Goal: Information Seeking & Learning: Compare options

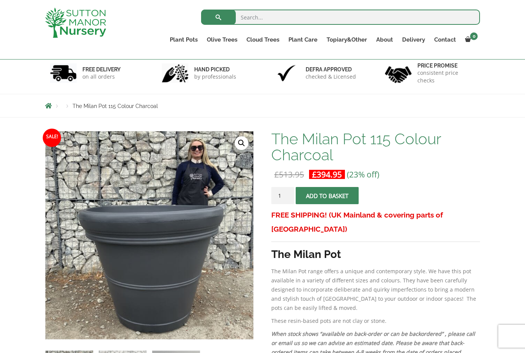
scroll to position [68, 0]
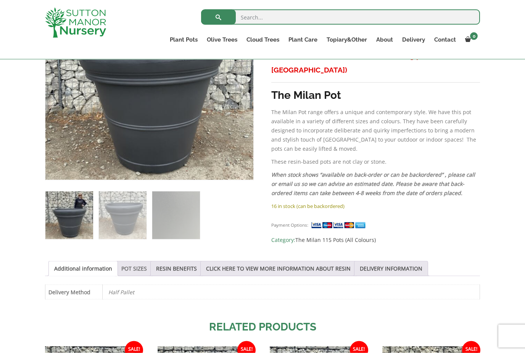
click at [131, 268] on link "POT SIZES" at bounding box center [134, 268] width 26 height 14
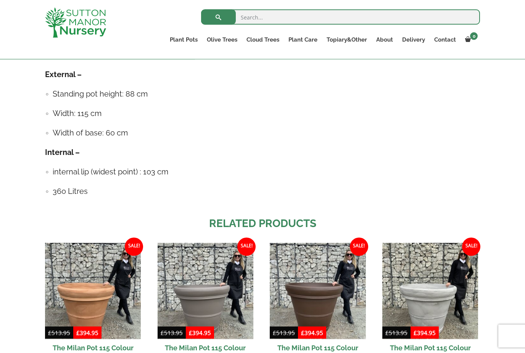
scroll to position [464, 0]
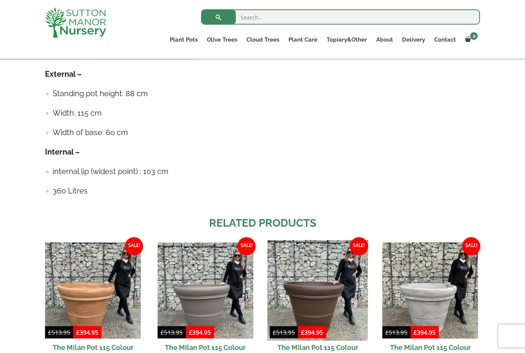
click at [309, 298] on img at bounding box center [317, 290] width 101 height 101
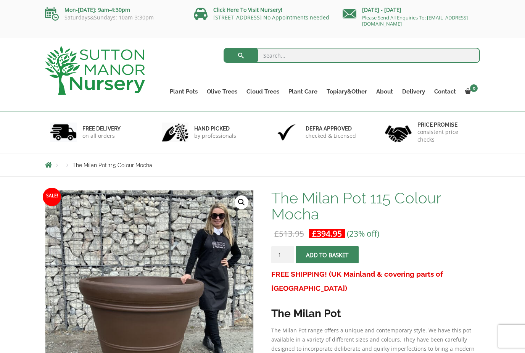
click at [171, 84] on ul "Plant Pots Resin Bonded Pots The Amalfi Pots The Milan Pots The Capri Pots The …" at bounding box center [322, 86] width 315 height 35
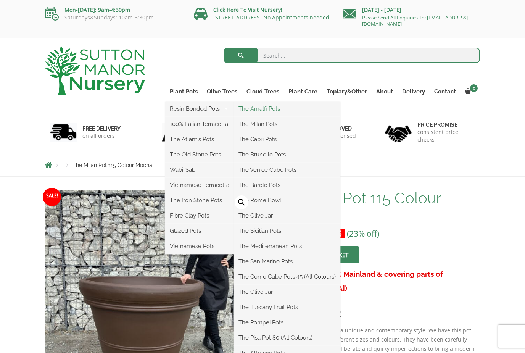
click at [259, 113] on link "The Amalfi Pots" at bounding box center [287, 108] width 106 height 11
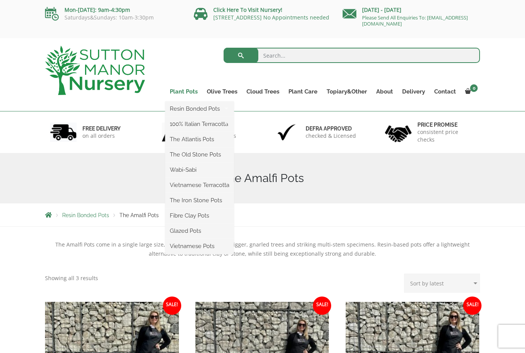
click at [180, 90] on link "Plant Pots" at bounding box center [183, 91] width 37 height 11
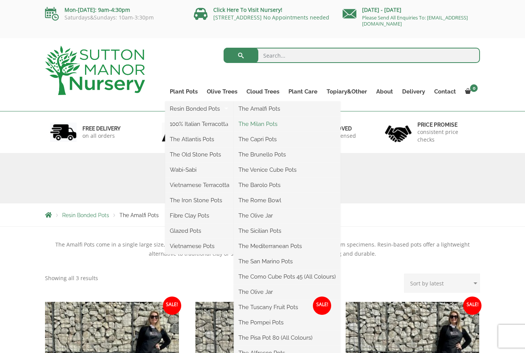
click at [251, 123] on link "The Milan Pots" at bounding box center [287, 123] width 106 height 11
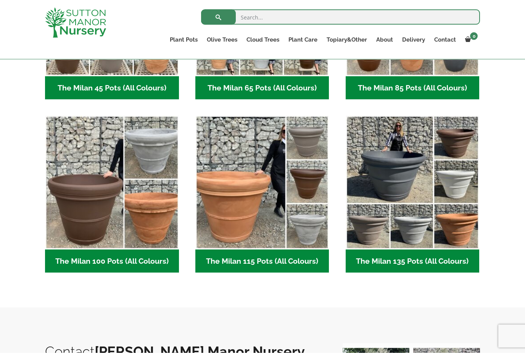
scroll to position [318, 0]
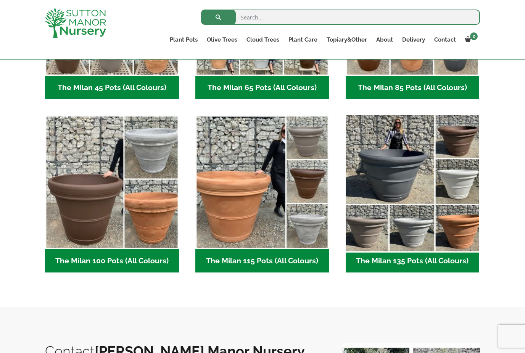
click at [378, 184] on img "Visit product category The Milan 135 Pots (All Colours)" at bounding box center [412, 182] width 140 height 140
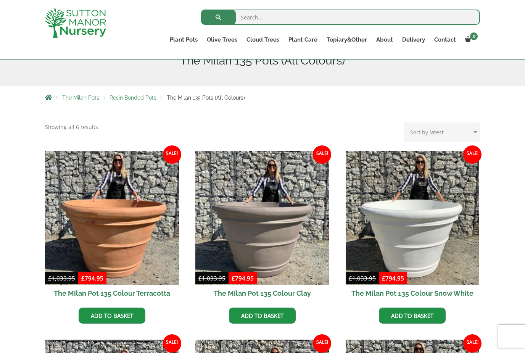
scroll to position [73, 0]
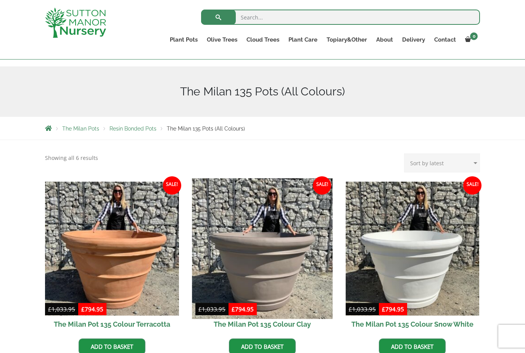
click at [232, 237] on img at bounding box center [262, 248] width 140 height 140
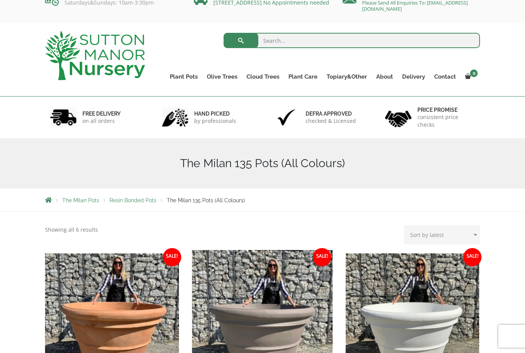
scroll to position [0, 0]
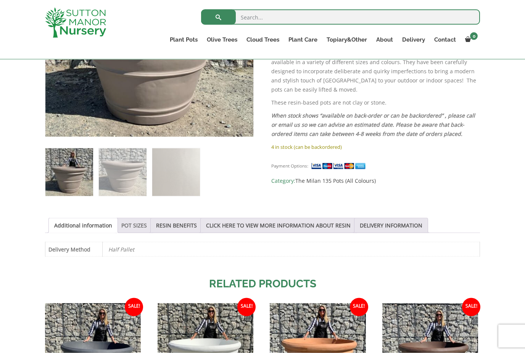
click at [133, 228] on link "POT SIZES" at bounding box center [134, 225] width 26 height 14
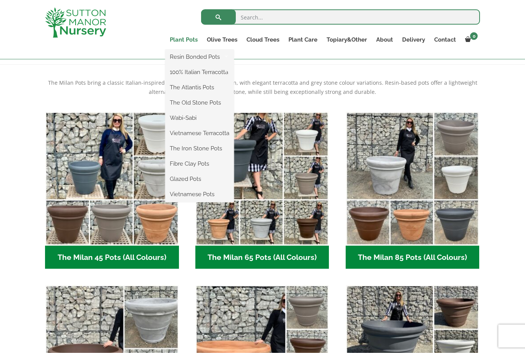
scroll to position [148, 0]
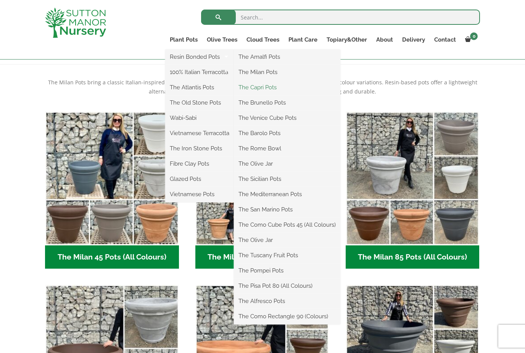
click at [254, 89] on link "The Capri Pots" at bounding box center [287, 87] width 106 height 11
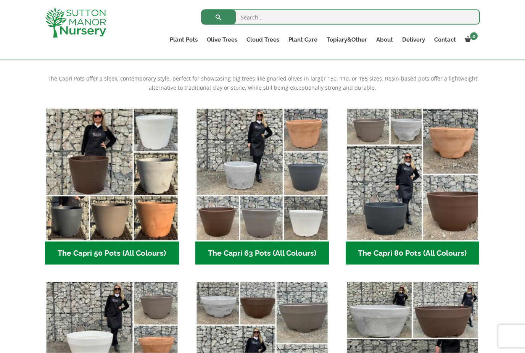
scroll to position [151, 0]
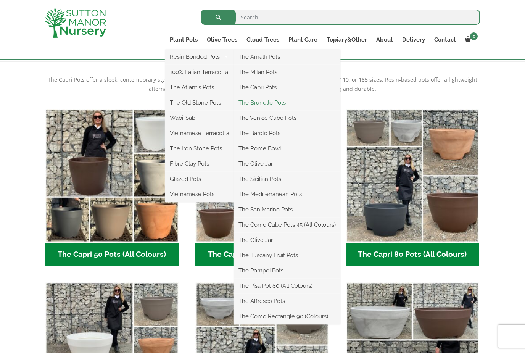
click at [249, 105] on link "The Brunello Pots" at bounding box center [287, 102] width 106 height 11
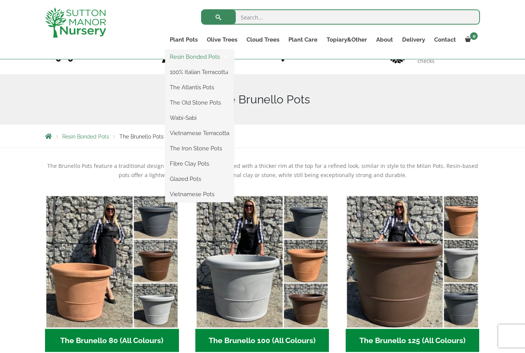
scroll to position [65, 0]
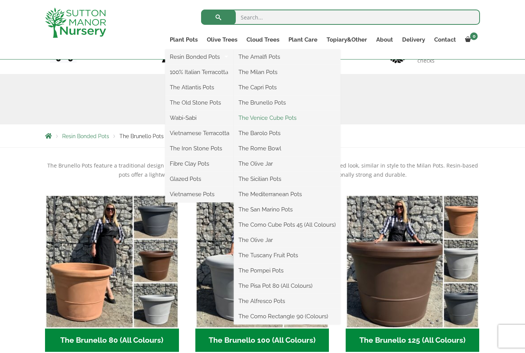
click at [252, 120] on link "The Venice Cube Pots" at bounding box center [287, 117] width 106 height 11
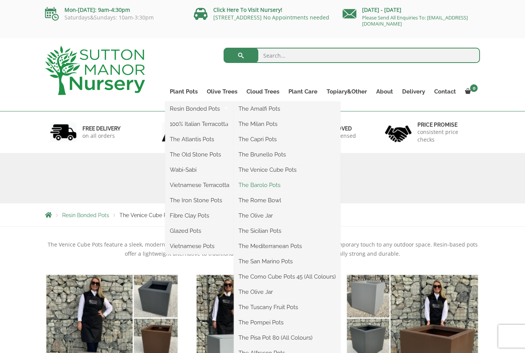
click at [250, 186] on link "The Barolo Pots" at bounding box center [287, 184] width 106 height 11
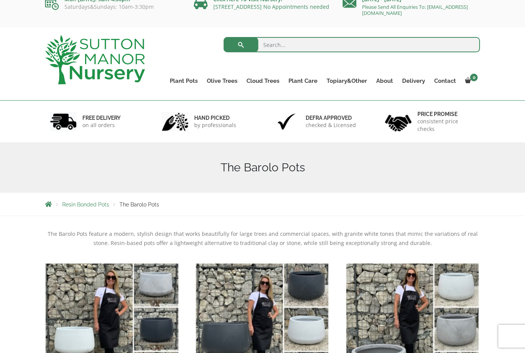
scroll to position [18, 0]
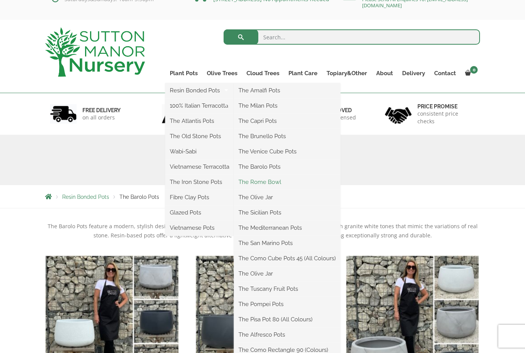
click at [245, 180] on link "The Rome Bowl" at bounding box center [287, 181] width 106 height 11
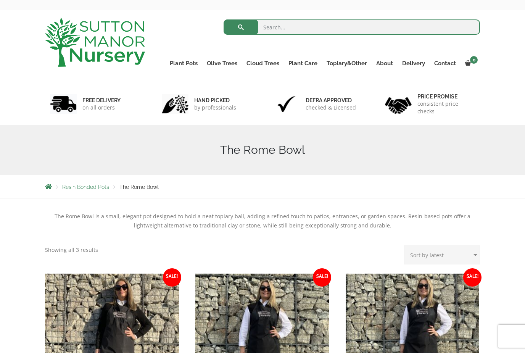
scroll to position [29, 0]
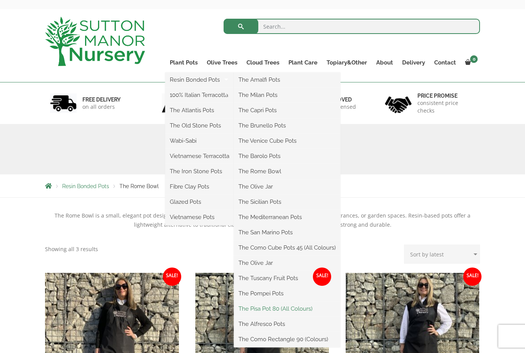
click at [251, 310] on link "The Pisa Pot 80 (All Colours)" at bounding box center [287, 308] width 106 height 11
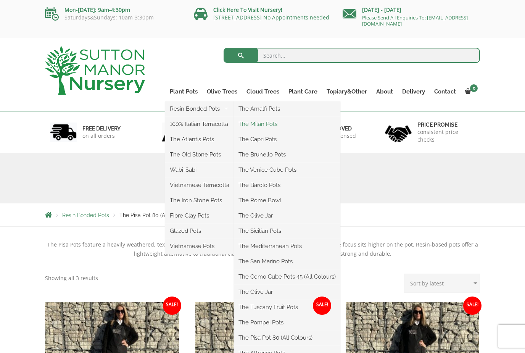
click at [250, 122] on link "The Milan Pots" at bounding box center [287, 123] width 106 height 11
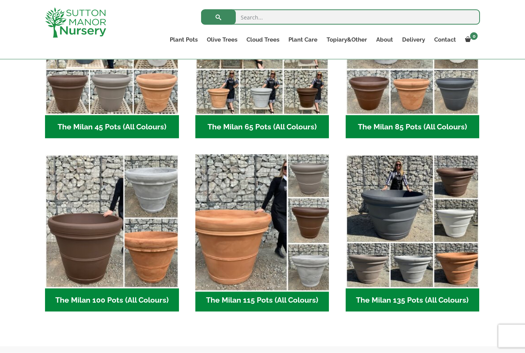
scroll to position [279, 0]
click at [251, 235] on img "Visit product category The Milan 115 Pots (All Colours)" at bounding box center [262, 221] width 140 height 140
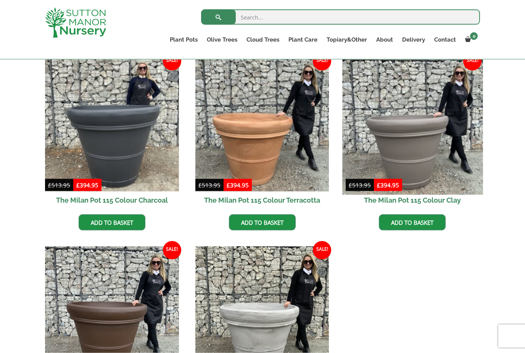
scroll to position [197, 0]
click at [393, 137] on img at bounding box center [412, 124] width 140 height 140
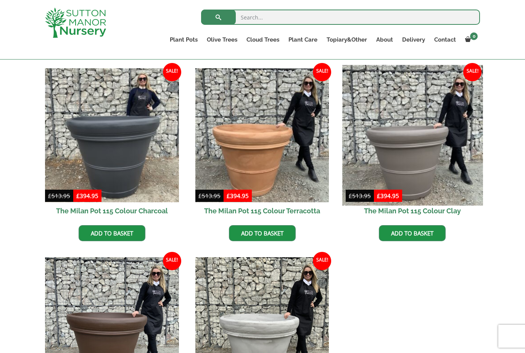
scroll to position [103, 0]
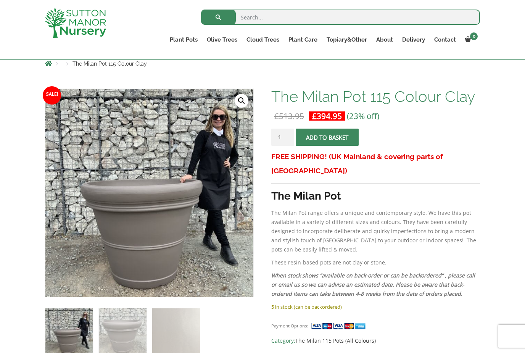
scroll to position [88, 0]
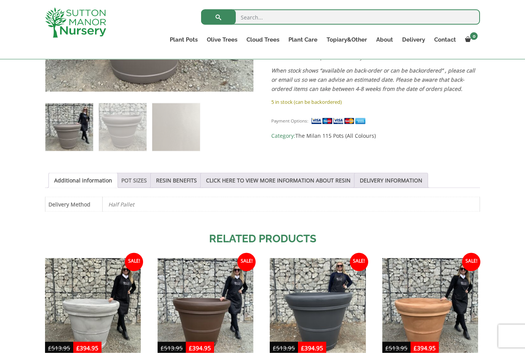
click at [130, 181] on link "POT SIZES" at bounding box center [134, 180] width 26 height 14
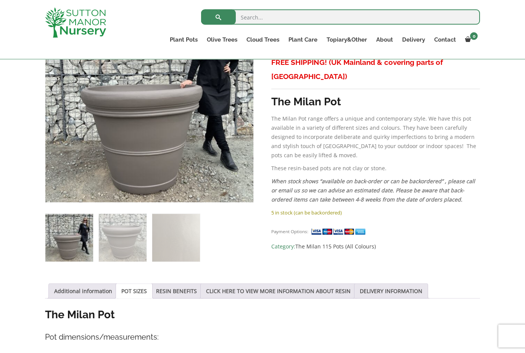
scroll to position [182, 0]
